Goal: Information Seeking & Learning: Learn about a topic

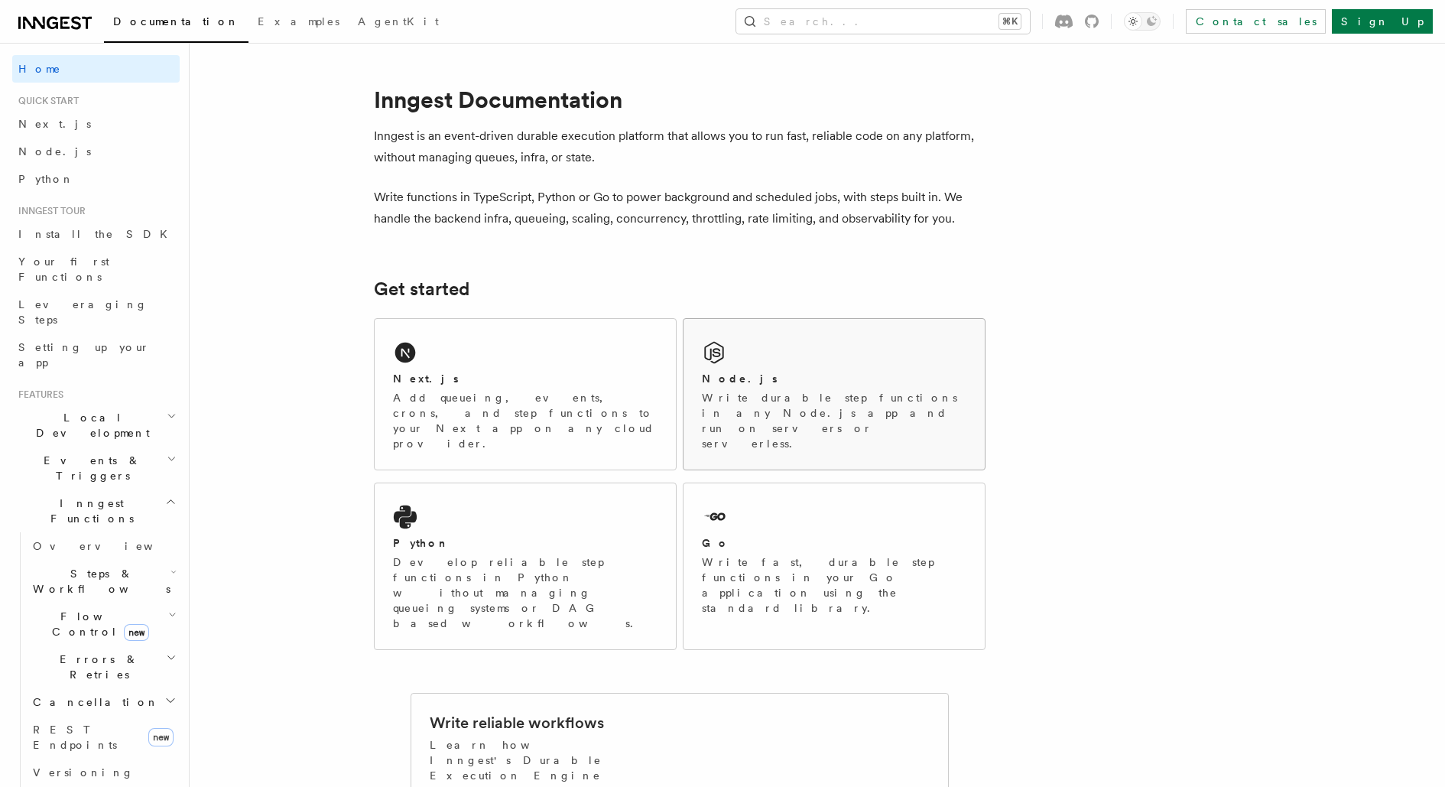
click at [858, 365] on div "Node.js Write durable step functions in any Node.js app and run on servers or s…" at bounding box center [833, 394] width 301 height 151
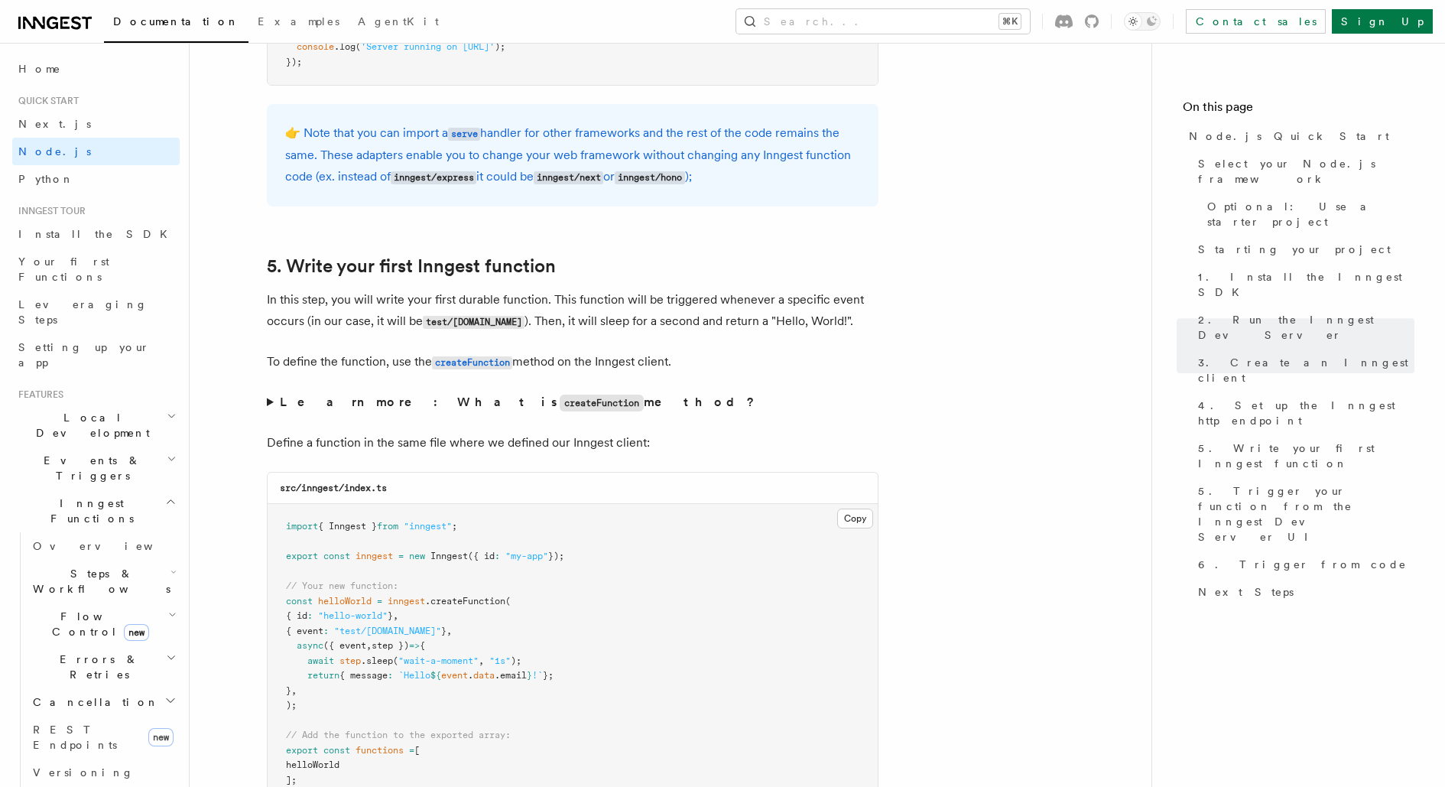
scroll to position [2671, 0]
click at [59, 232] on span "Install the SDK" at bounding box center [97, 234] width 158 height 12
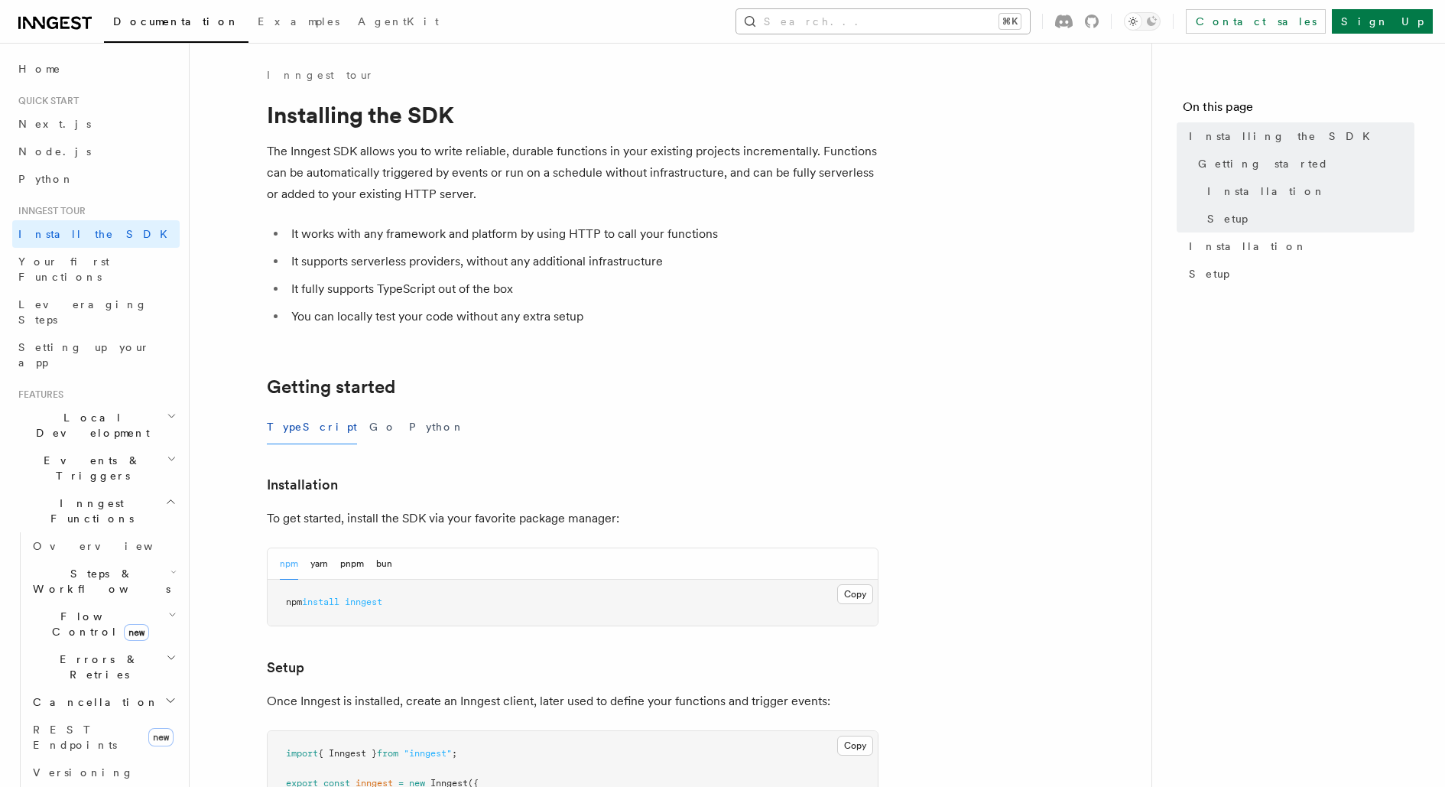
click at [977, 18] on button "Search... ⌘K" at bounding box center [883, 21] width 294 height 24
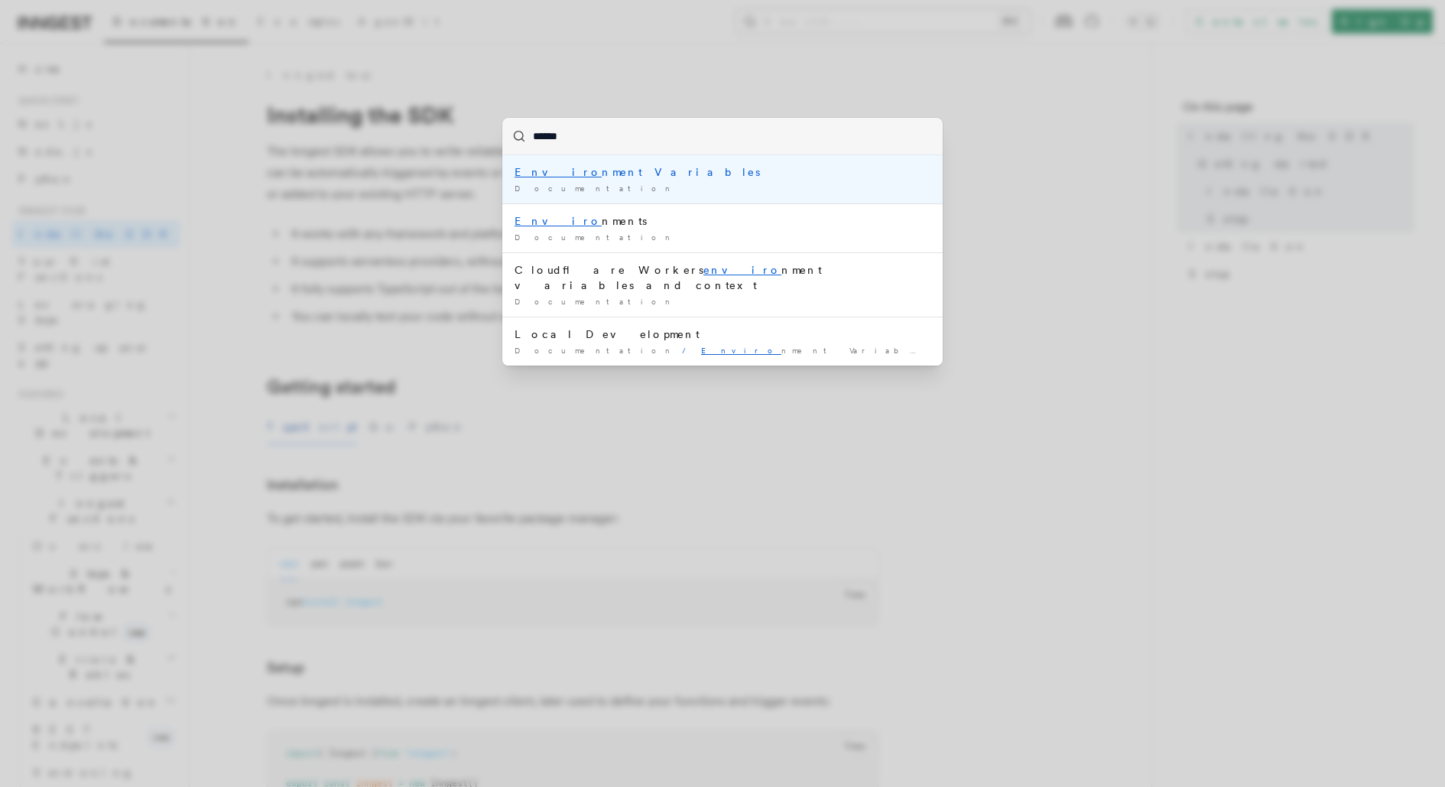
type input "*******"
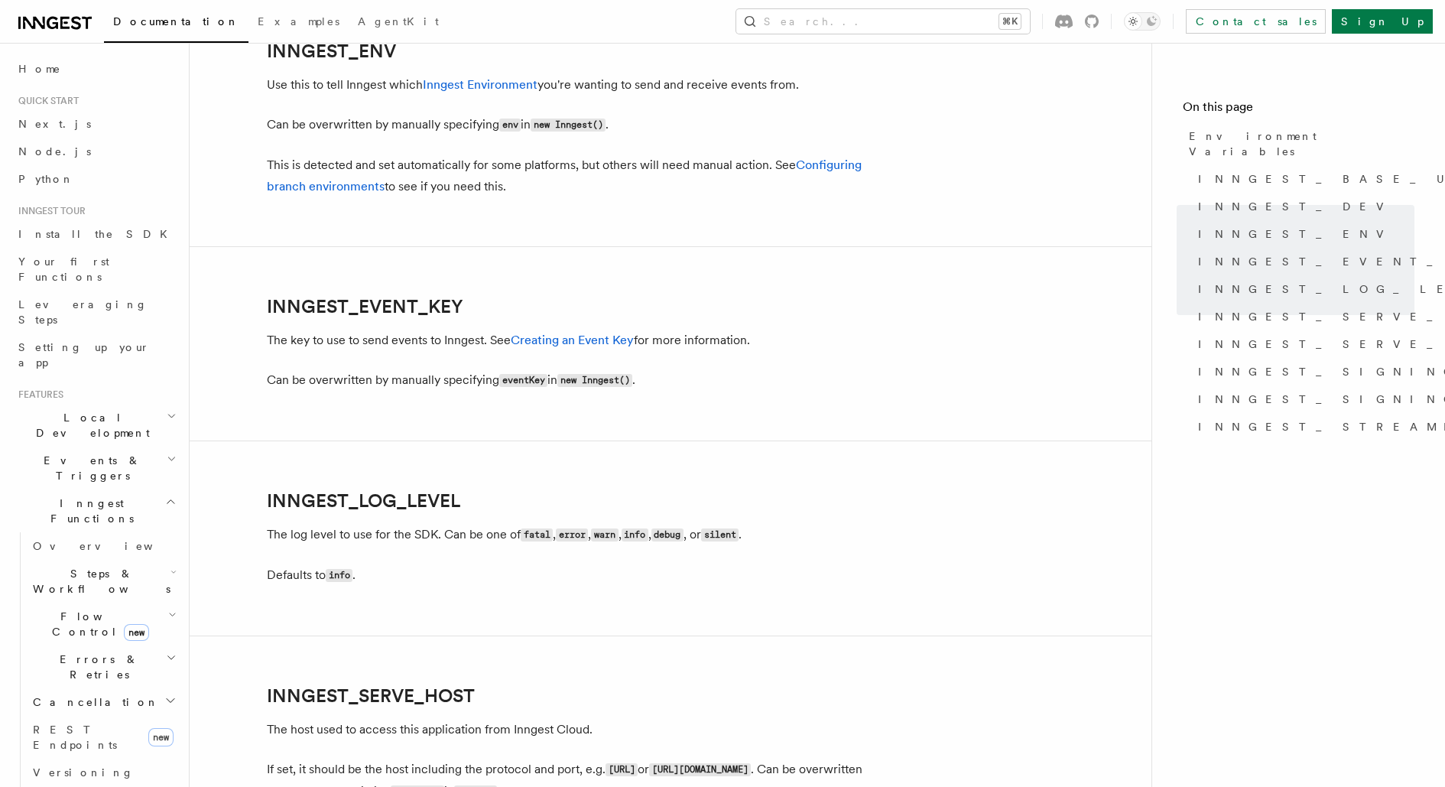
scroll to position [1478, 0]
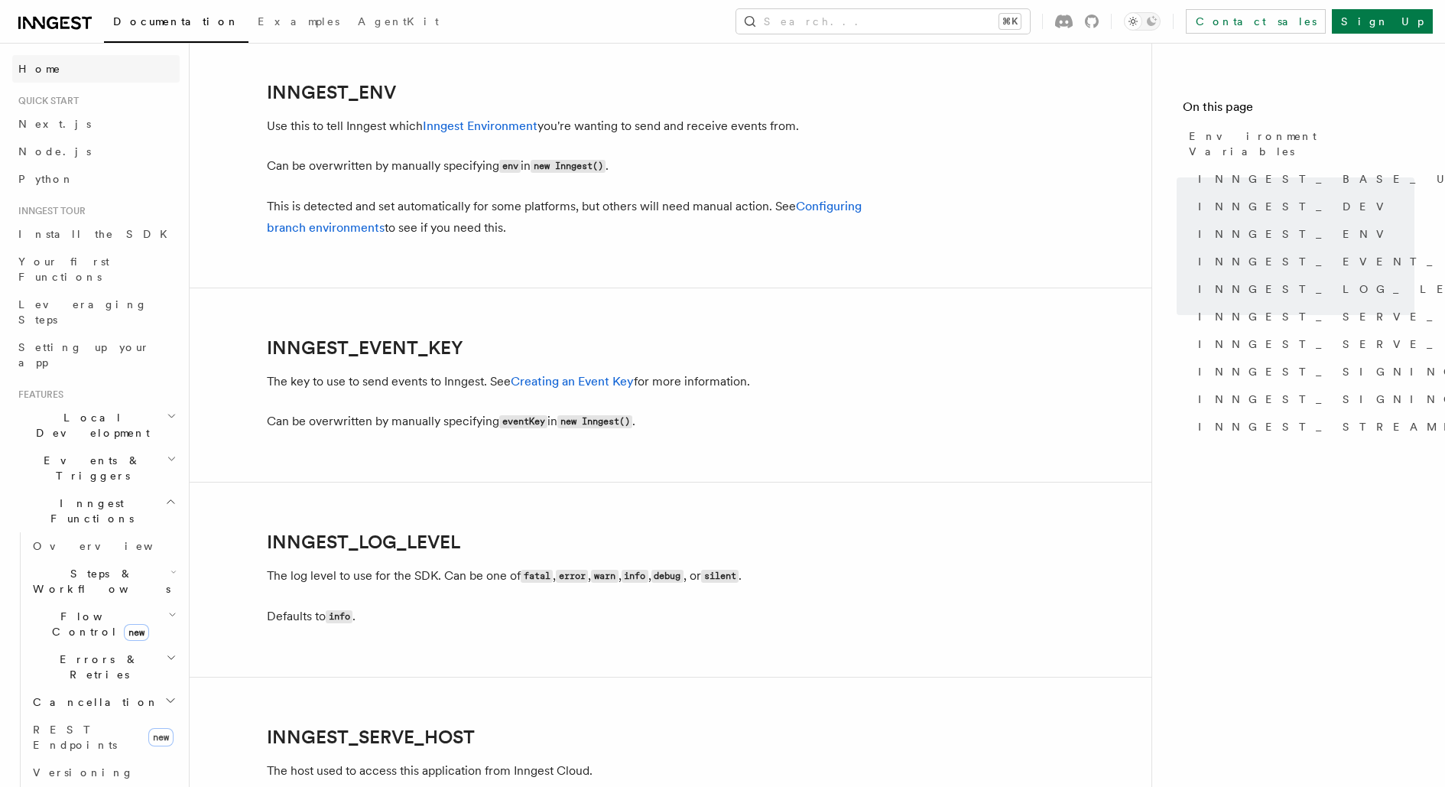
click at [33, 72] on span "Home" at bounding box center [39, 68] width 43 height 15
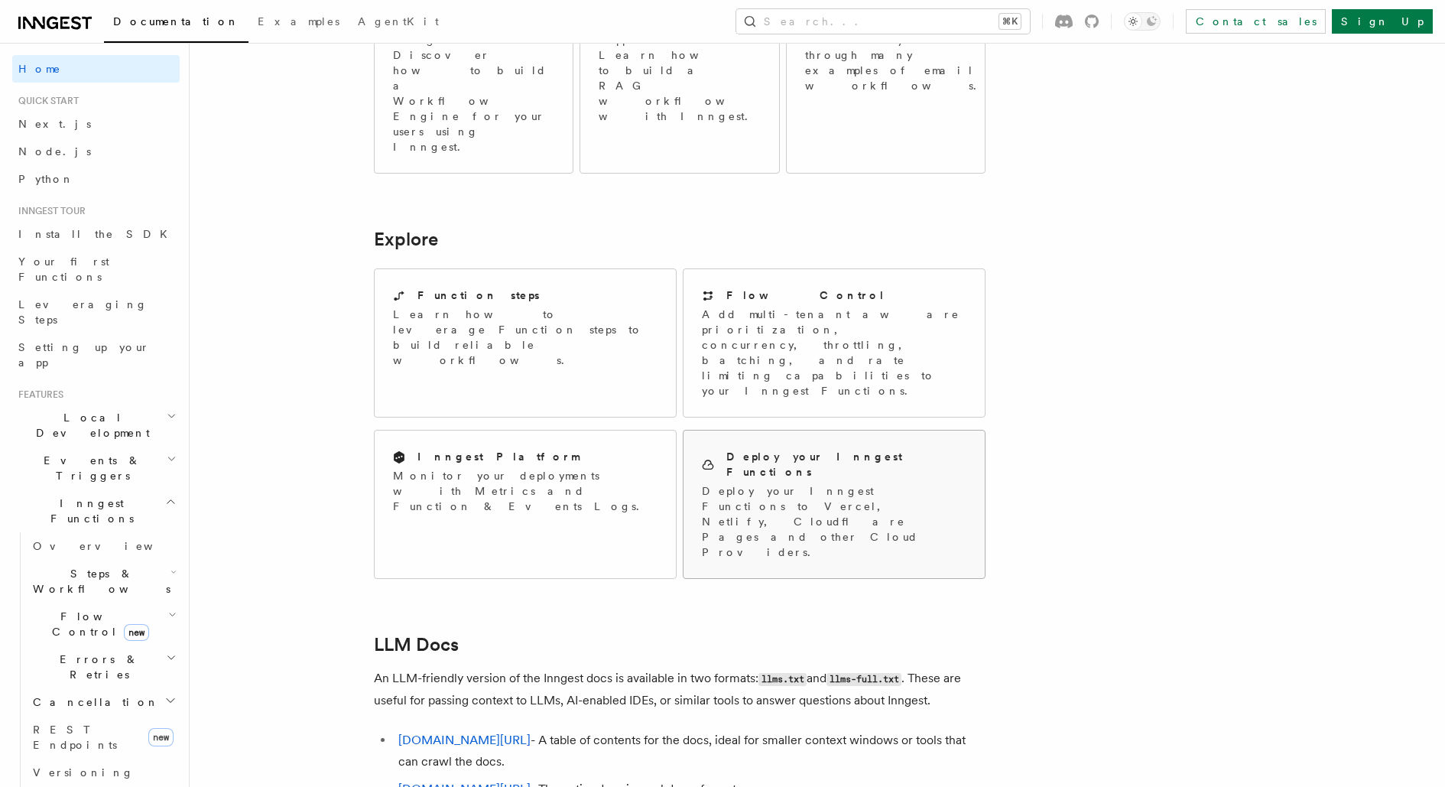
scroll to position [1160, 0]
